Goal: Task Accomplishment & Management: Manage account settings

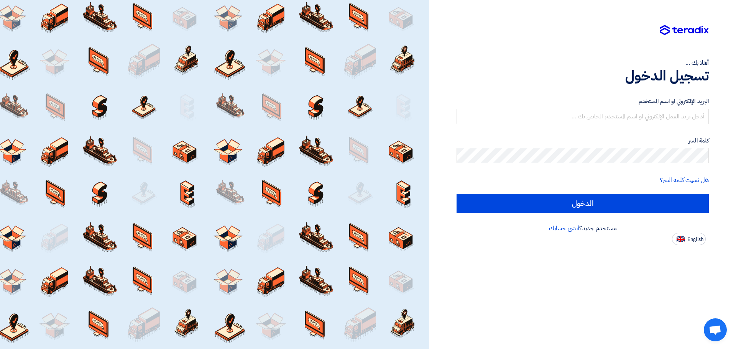
click at [478, 207] on div "أهلا بك ... تسجيل الدخول البريد الإلكتروني او اسم المستخدم كلمة السر هل نسيت كل…" at bounding box center [582, 174] width 307 height 349
click at [478, 207] on span "English" at bounding box center [695, 239] width 16 height 5
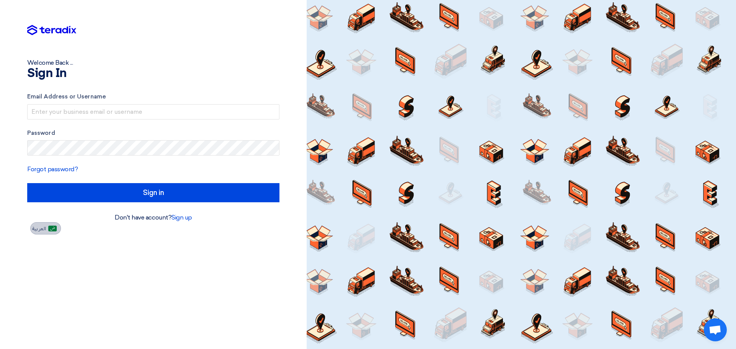
type input "Sign in"
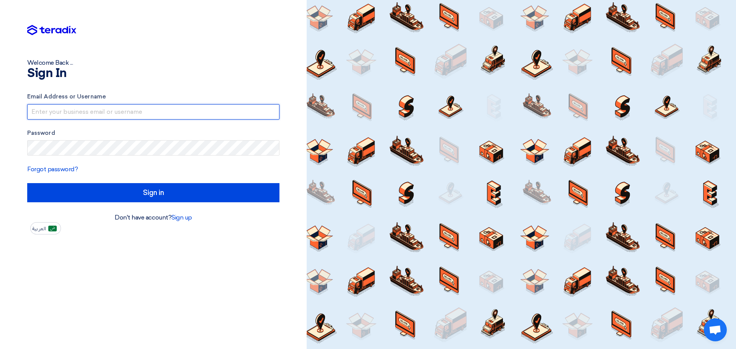
click at [216, 111] on input "text" at bounding box center [153, 111] width 252 height 15
type input "[EMAIL_ADDRESS][DOMAIN_NAME]"
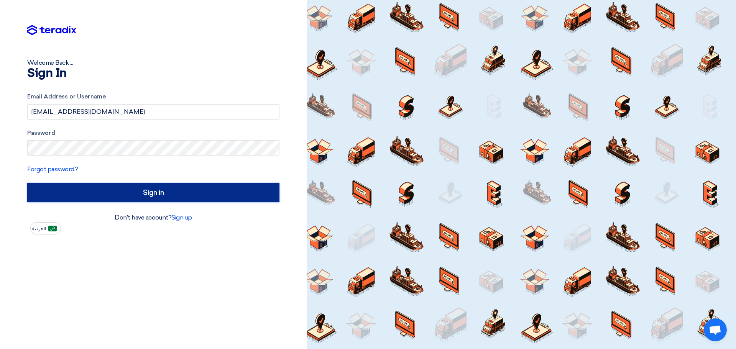
click at [147, 200] on input "Sign in" at bounding box center [153, 192] width 252 height 19
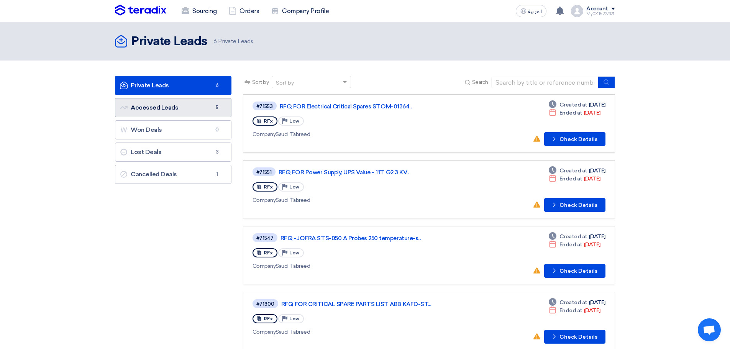
click at [196, 109] on link "Accessed Leads Accessed Leads 5" at bounding box center [173, 107] width 117 height 19
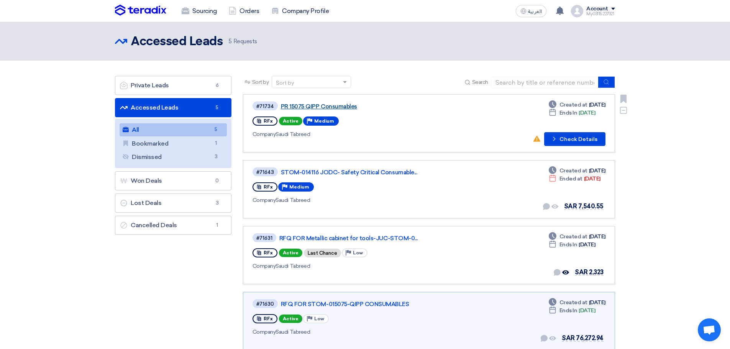
click at [331, 107] on link "PR 15075 QIPP Consumables" at bounding box center [377, 106] width 192 height 7
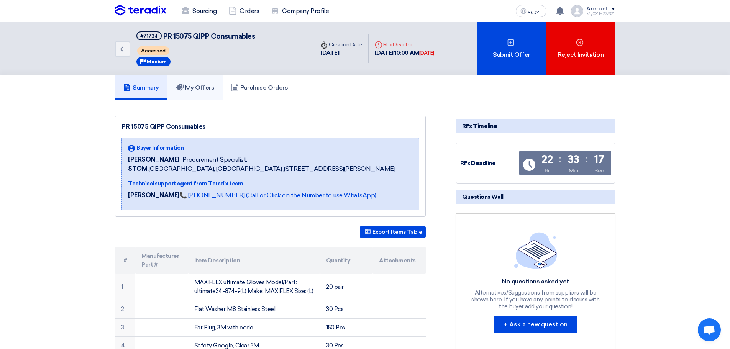
click at [191, 95] on link "My Offers" at bounding box center [196, 88] width 56 height 25
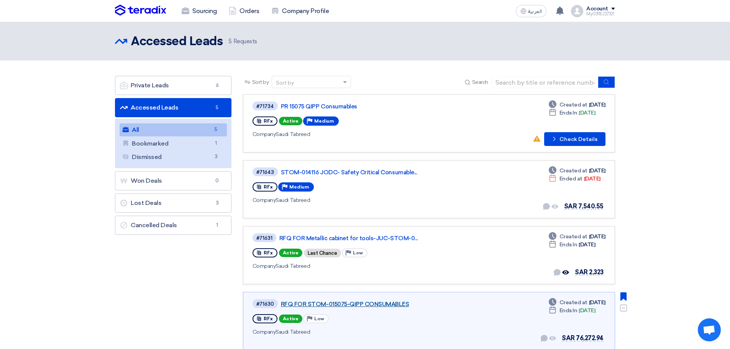
scroll to position [115, 0]
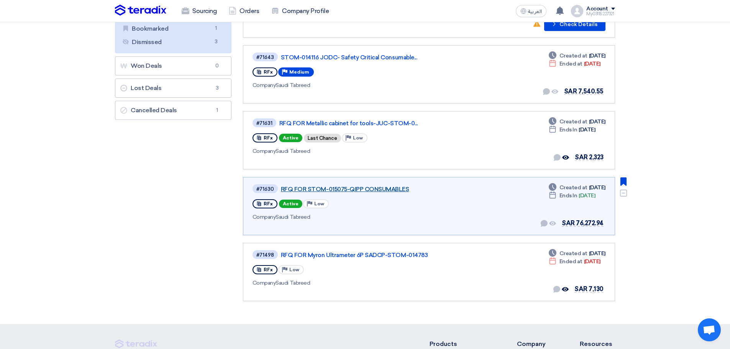
click at [361, 188] on link "RFQ FOR STOM-015075-QIPP CONSUMABLES" at bounding box center [377, 189] width 192 height 7
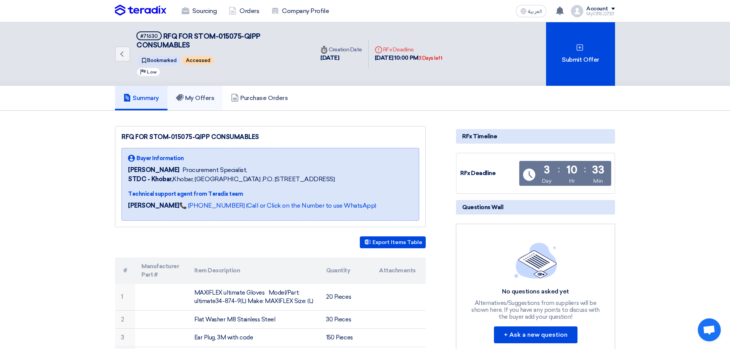
click at [196, 99] on h5 "My Offers" at bounding box center [195, 98] width 39 height 8
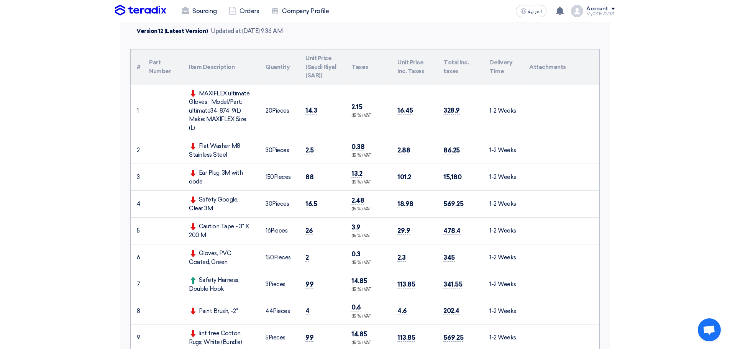
scroll to position [38, 0]
